Goal: Information Seeking & Learning: Find specific fact

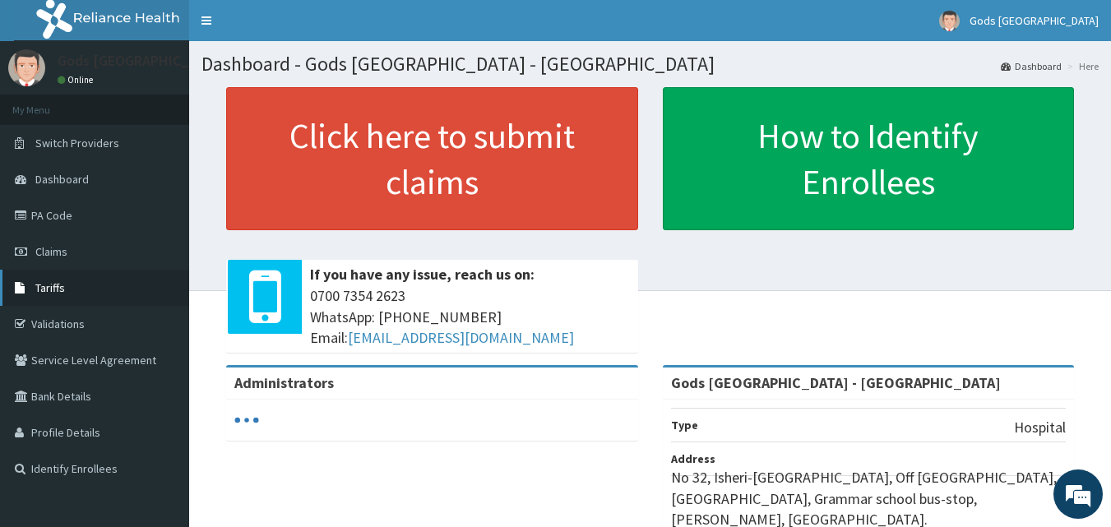
click at [37, 284] on span "Tariffs" at bounding box center [50, 287] width 30 height 15
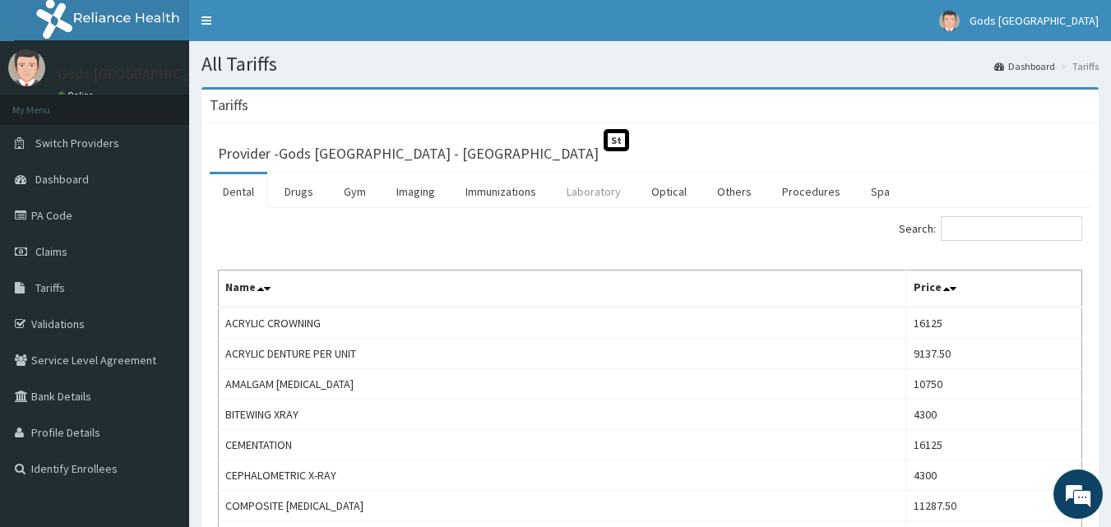
click at [601, 200] on link "Laboratory" at bounding box center [593, 191] width 81 height 35
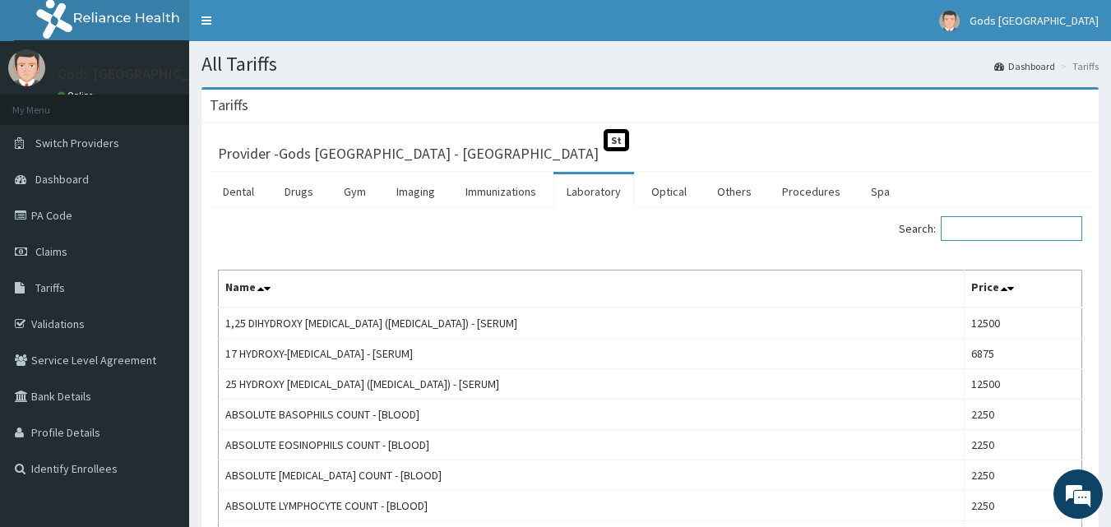
click at [1031, 221] on input "Search:" at bounding box center [1010, 228] width 141 height 25
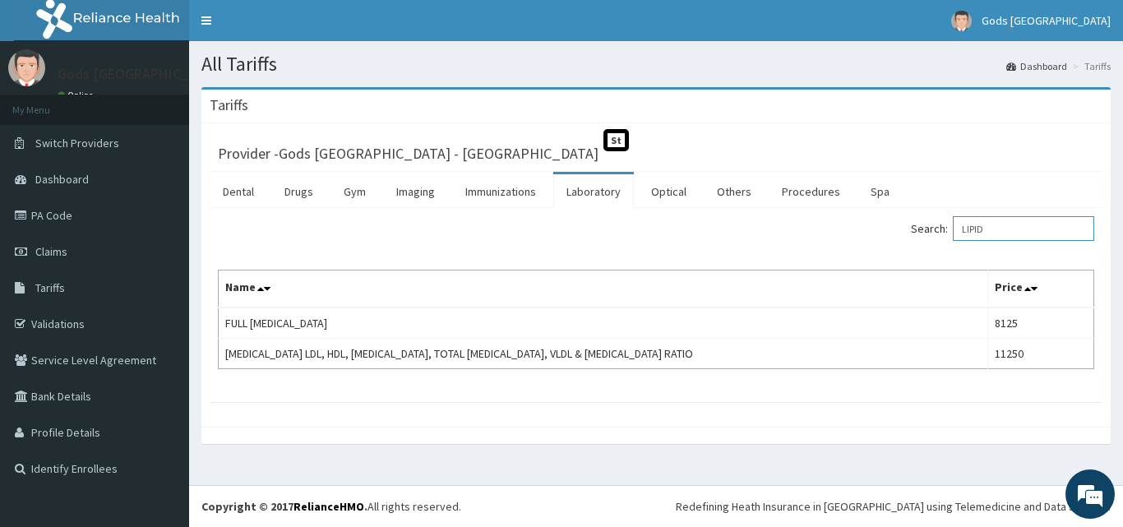
type input "LIPID"
